Goal: Task Accomplishment & Management: Use online tool/utility

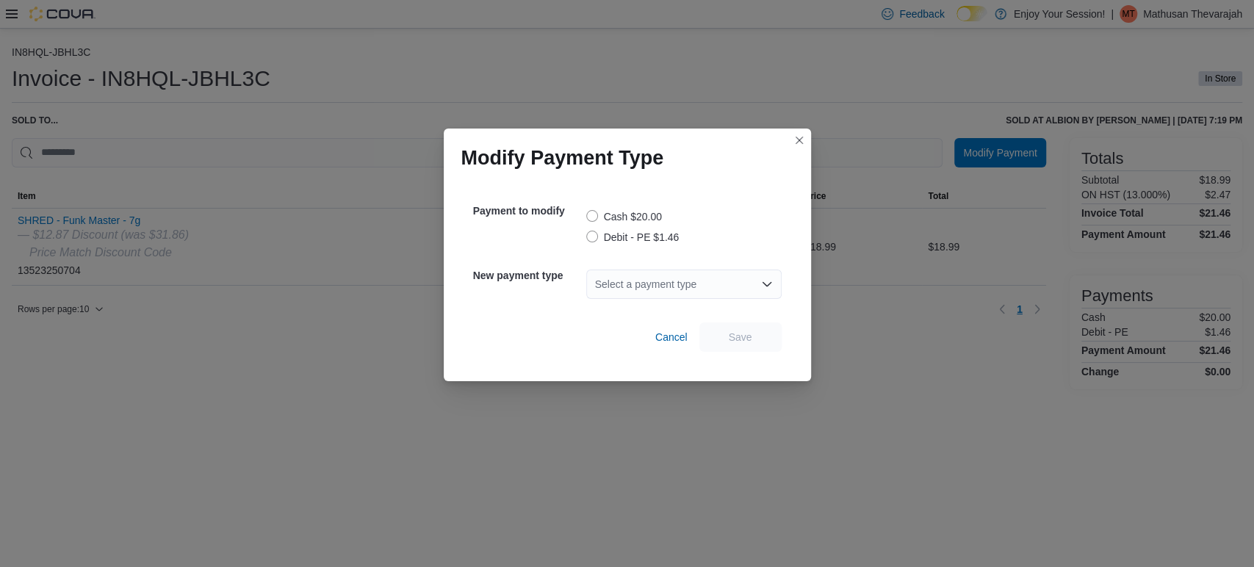
click at [590, 216] on label "Cash $20.00" at bounding box center [624, 217] width 76 height 18
click at [660, 275] on div "Select a payment type" at bounding box center [683, 284] width 195 height 29
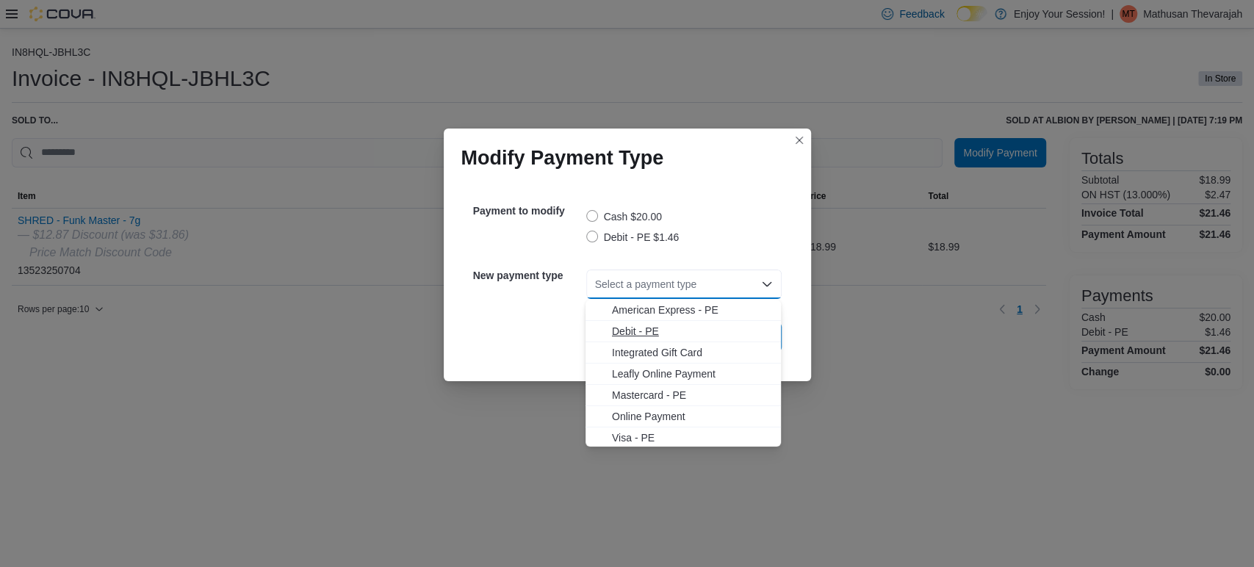
click at [635, 337] on span "Debit - PE" at bounding box center [692, 331] width 160 height 15
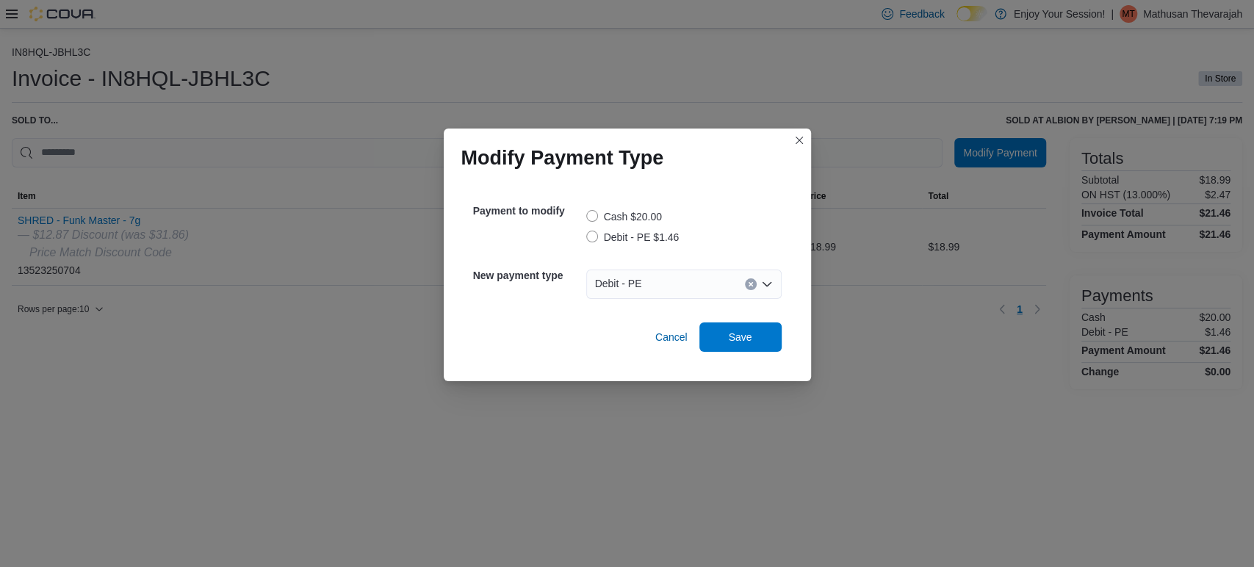
click at [589, 244] on label "Debit - PE $1.46" at bounding box center [632, 238] width 93 height 18
click at [627, 278] on div "Select a payment type" at bounding box center [683, 284] width 195 height 29
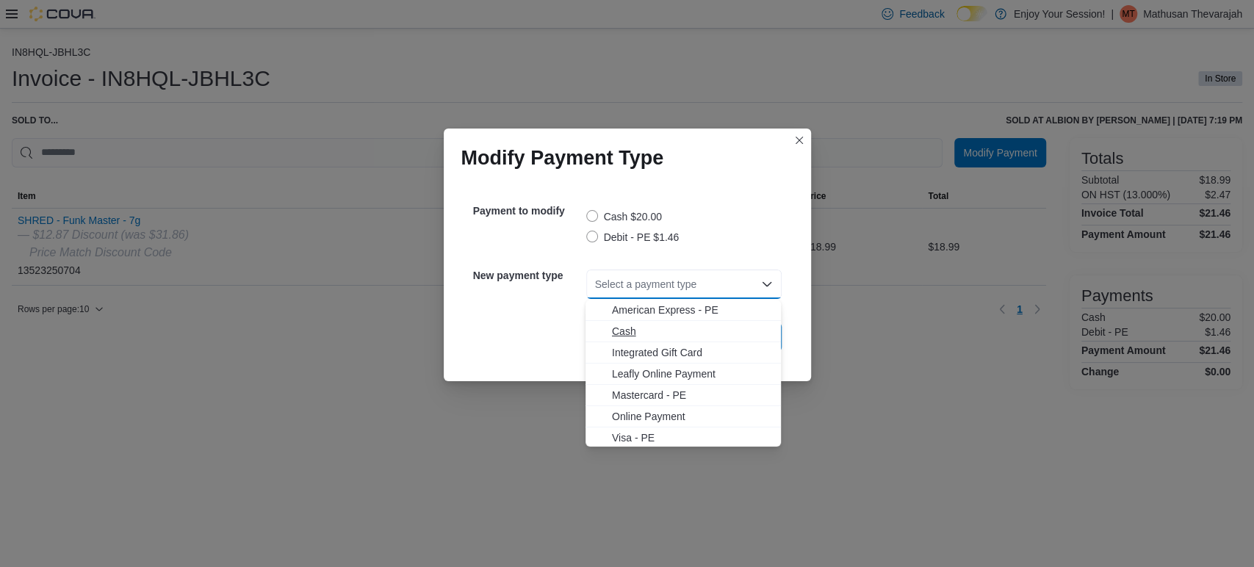
click at [627, 324] on span "Cash" at bounding box center [692, 331] width 160 height 15
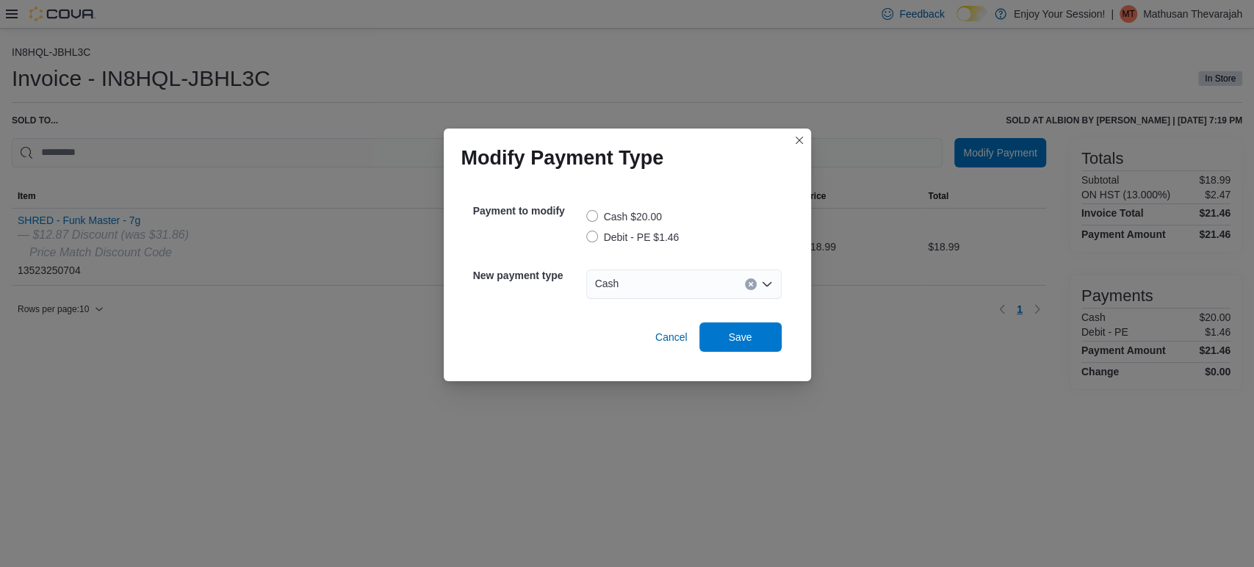
click at [594, 220] on label "Cash $20.00" at bounding box center [624, 217] width 76 height 18
click at [595, 244] on label "Debit - PE $1.46" at bounding box center [632, 238] width 93 height 18
click at [587, 220] on label "Cash $20.00" at bounding box center [624, 217] width 76 height 18
click at [677, 278] on div "Select a payment type" at bounding box center [683, 284] width 195 height 29
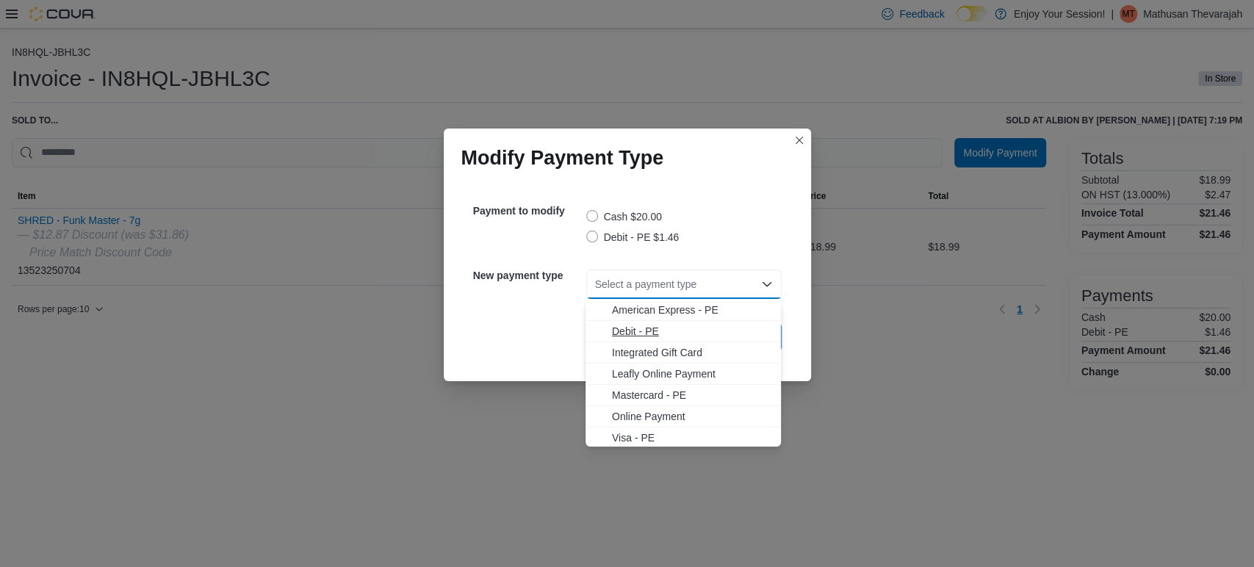
click at [633, 334] on span "Debit - PE" at bounding box center [692, 331] width 160 height 15
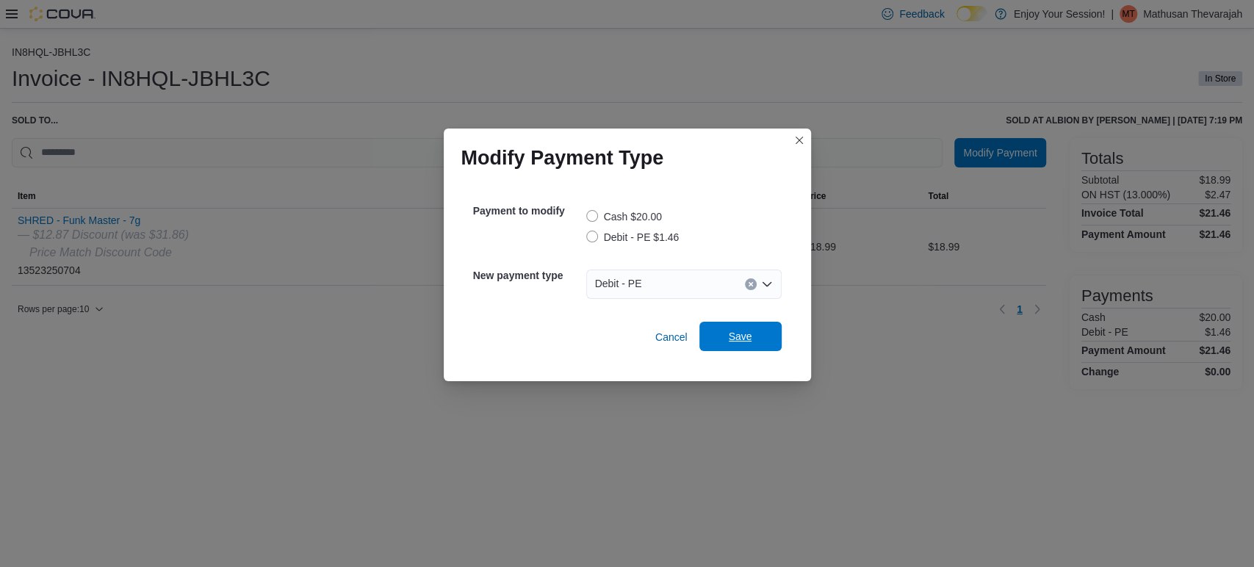
click at [720, 336] on span "Save" at bounding box center [740, 336] width 65 height 29
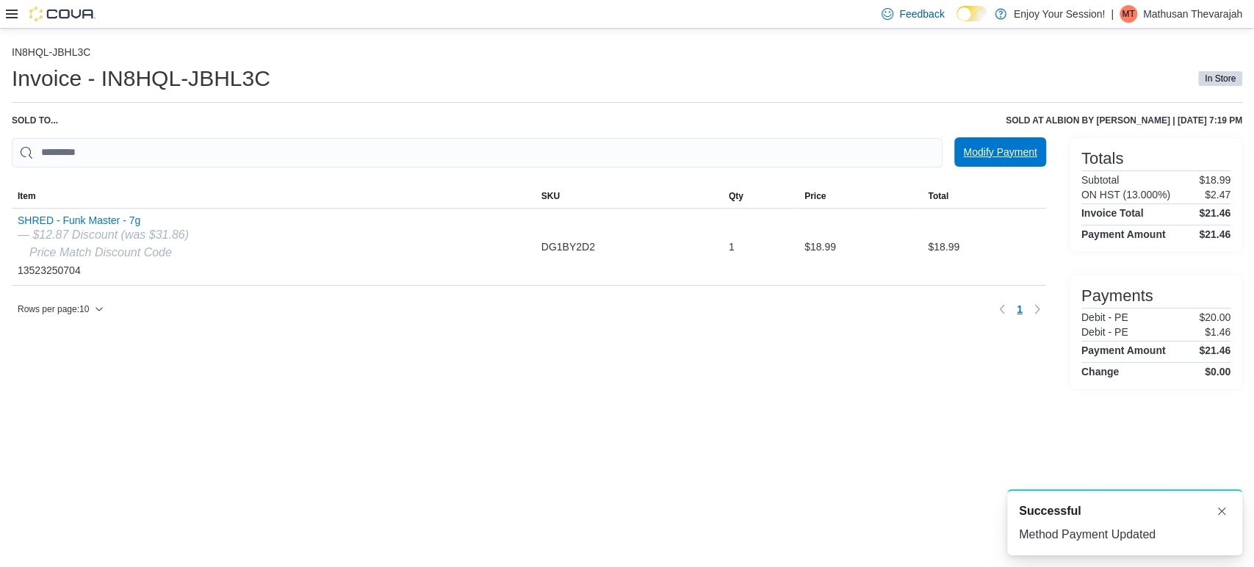
click at [1023, 163] on span "Modify Payment" at bounding box center [999, 151] width 73 height 29
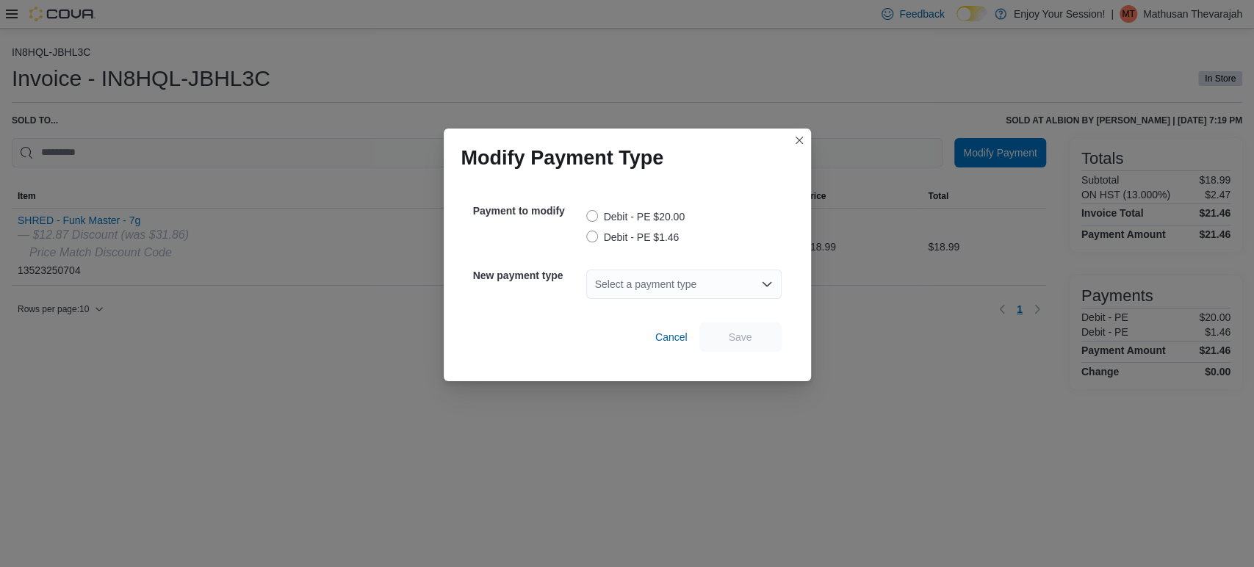
click at [592, 238] on label "Debit - PE $1.46" at bounding box center [632, 238] width 93 height 18
click at [629, 278] on div "Select a payment type" at bounding box center [683, 284] width 195 height 29
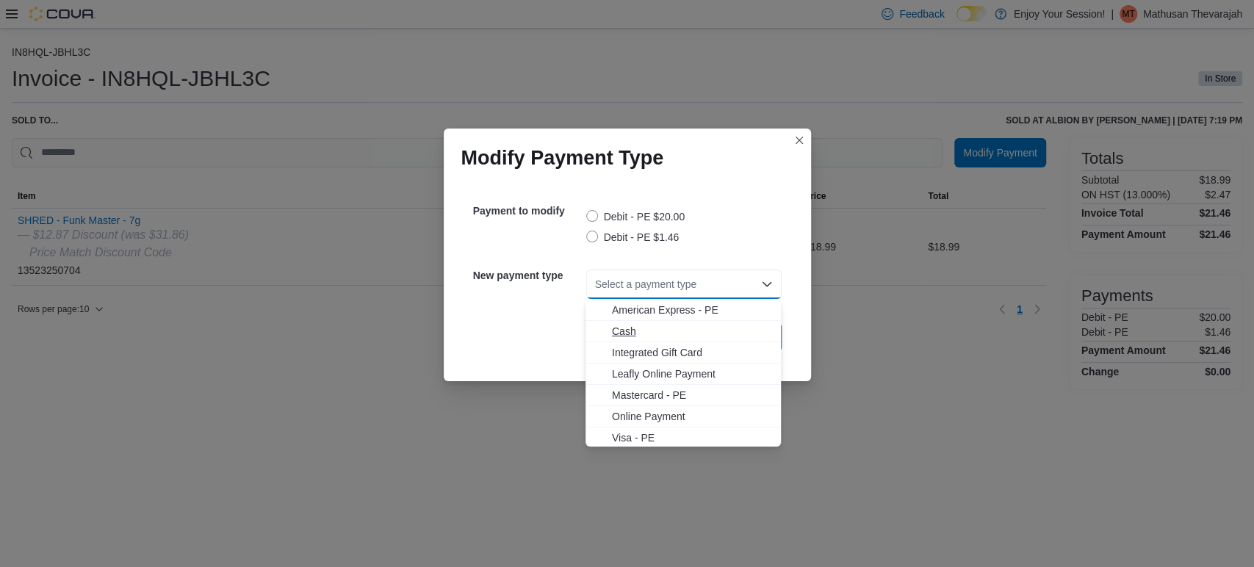
click at [645, 330] on span "Cash" at bounding box center [692, 331] width 160 height 15
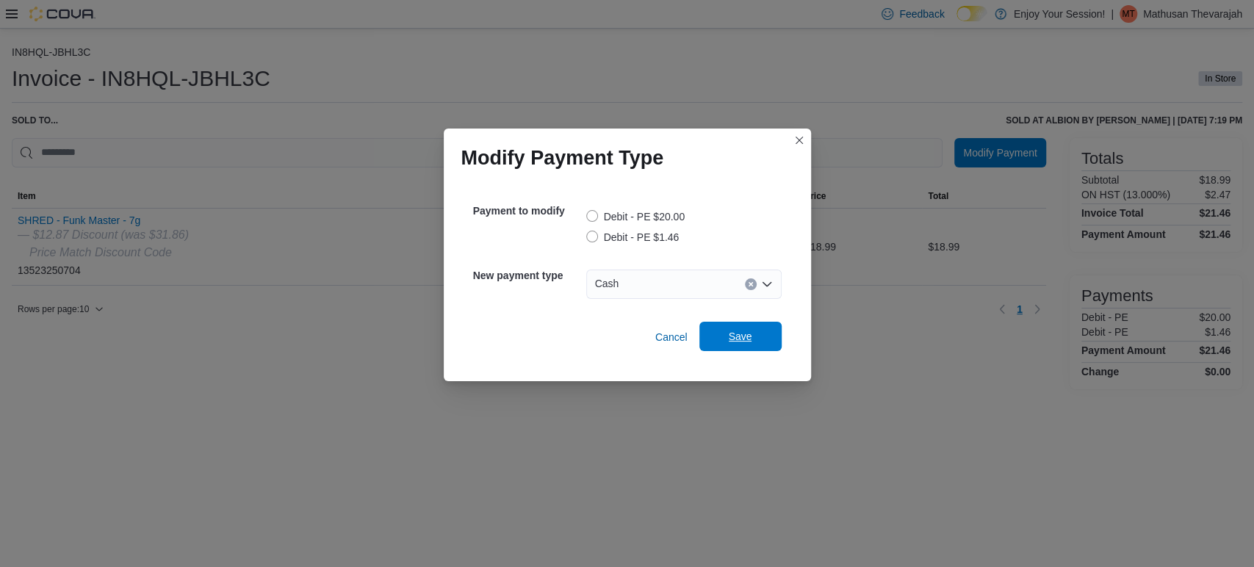
click at [731, 345] on span "Save" at bounding box center [740, 336] width 65 height 29
